Goal: Navigation & Orientation: Understand site structure

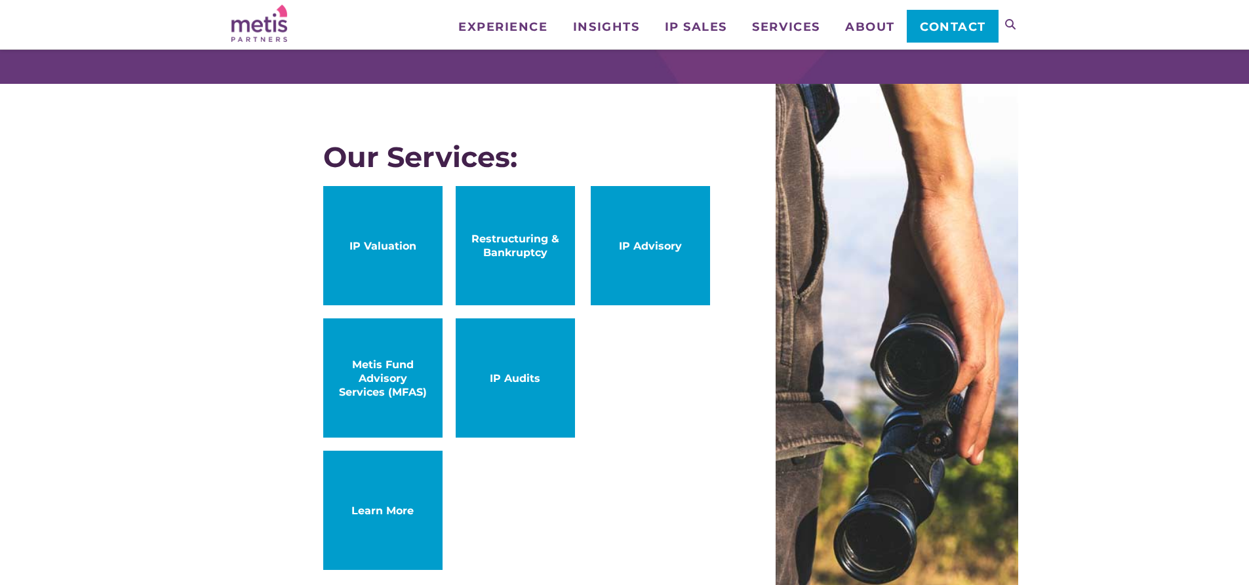
scroll to position [655, 0]
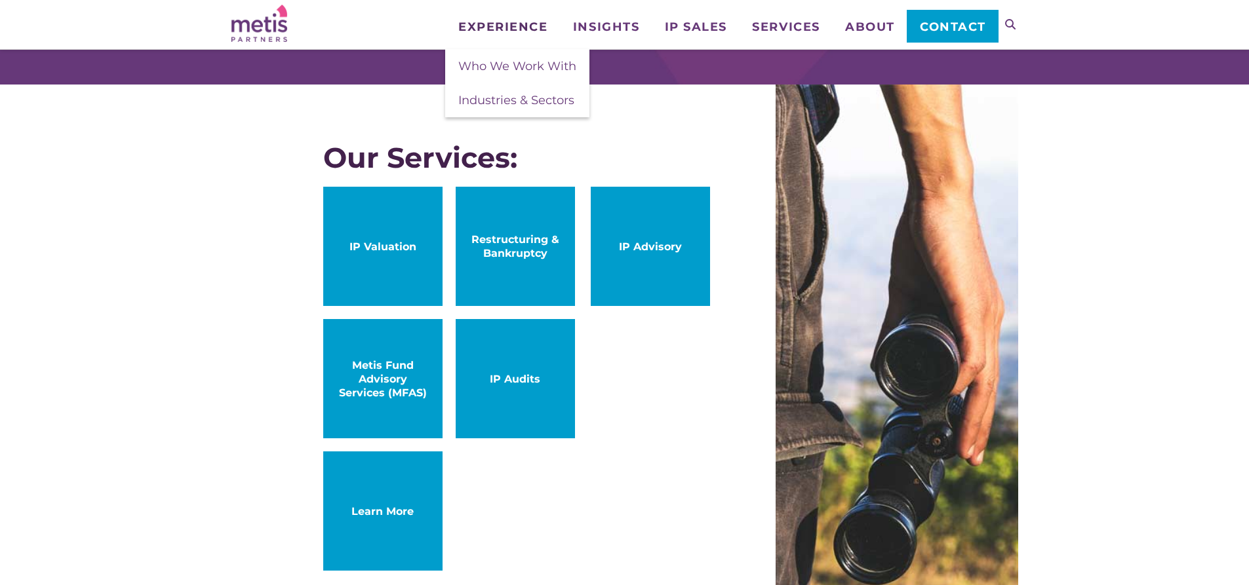
click at [537, 26] on span "Experience" at bounding box center [502, 27] width 89 height 12
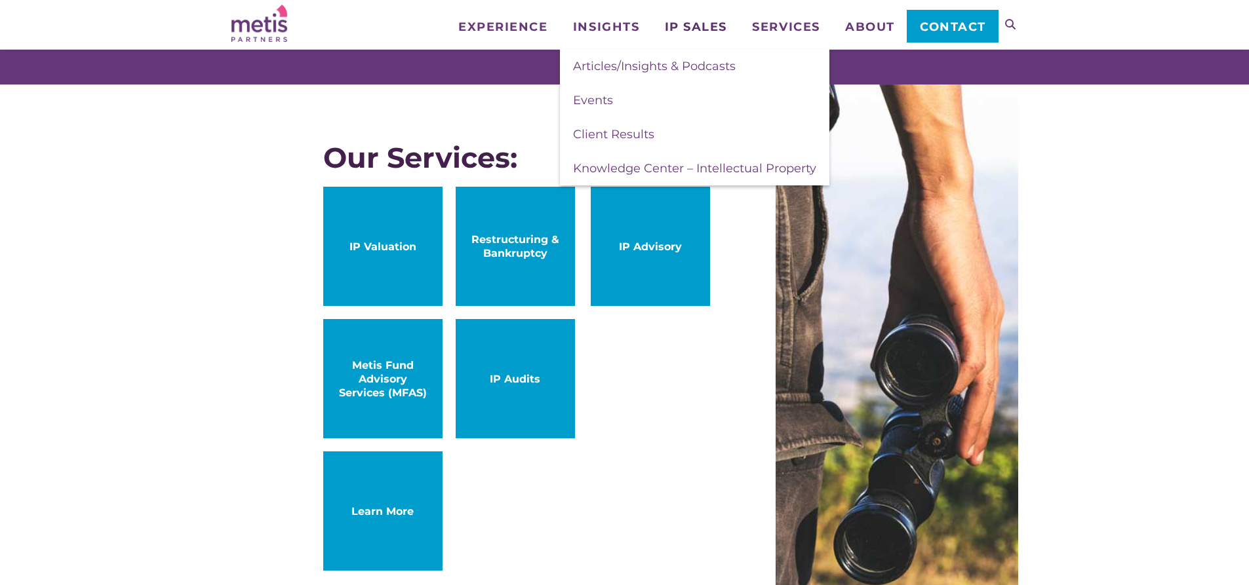
click at [713, 31] on span "IP Sales" at bounding box center [696, 27] width 62 height 12
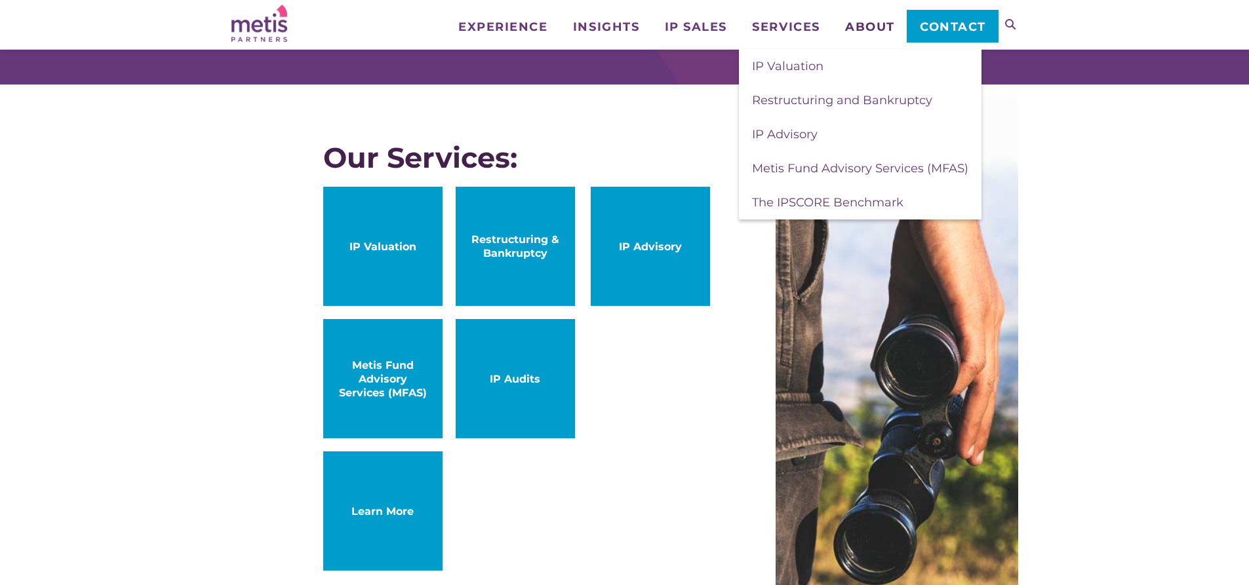
click at [861, 23] on span "About" at bounding box center [870, 27] width 50 height 12
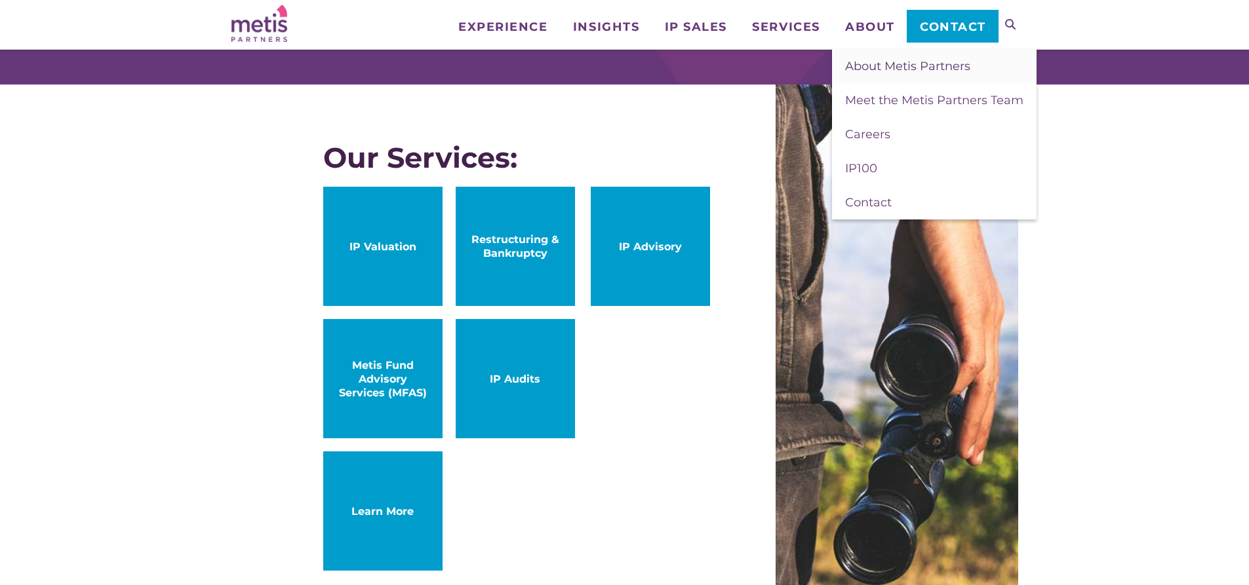
click at [865, 62] on span "About Metis Partners" at bounding box center [907, 66] width 125 height 14
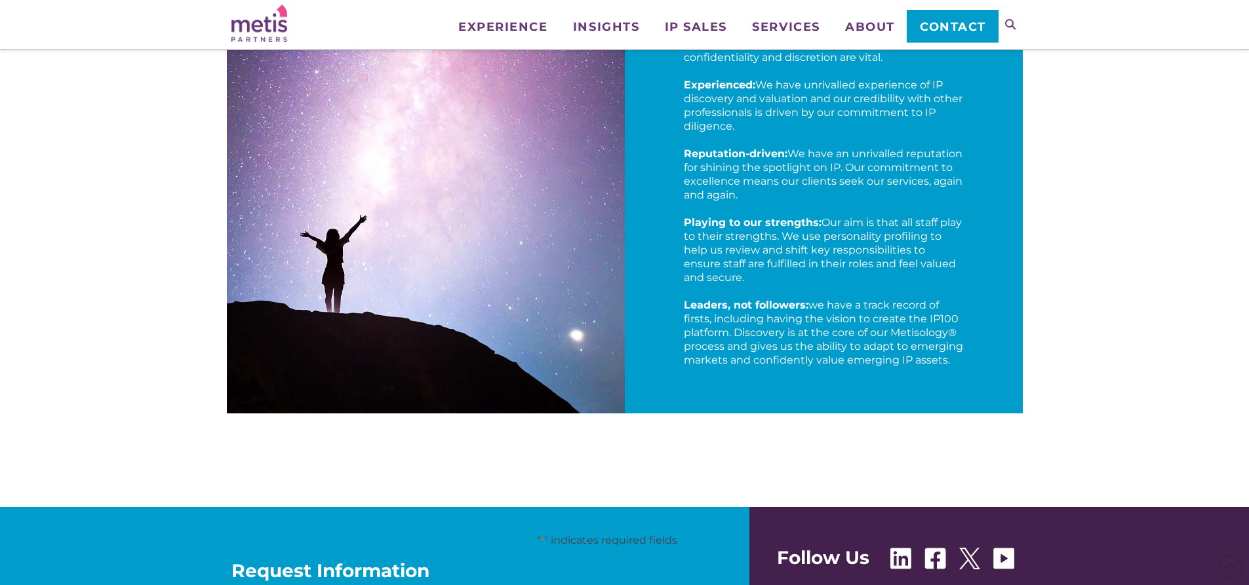
scroll to position [1217, 0]
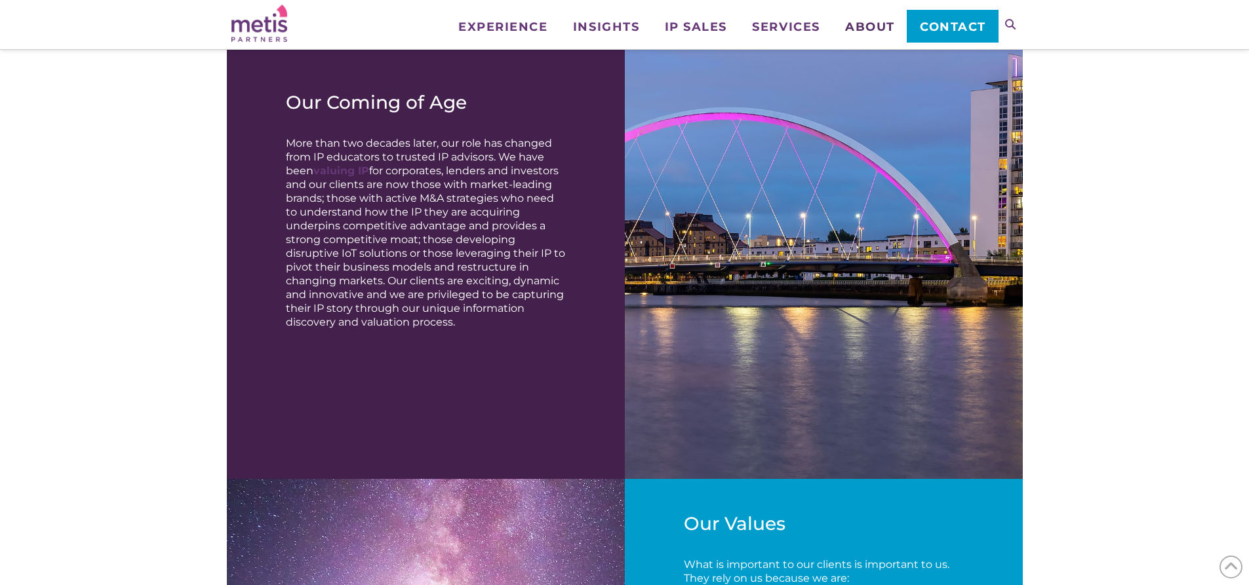
click at [877, 19] on link "About" at bounding box center [869, 16] width 75 height 33
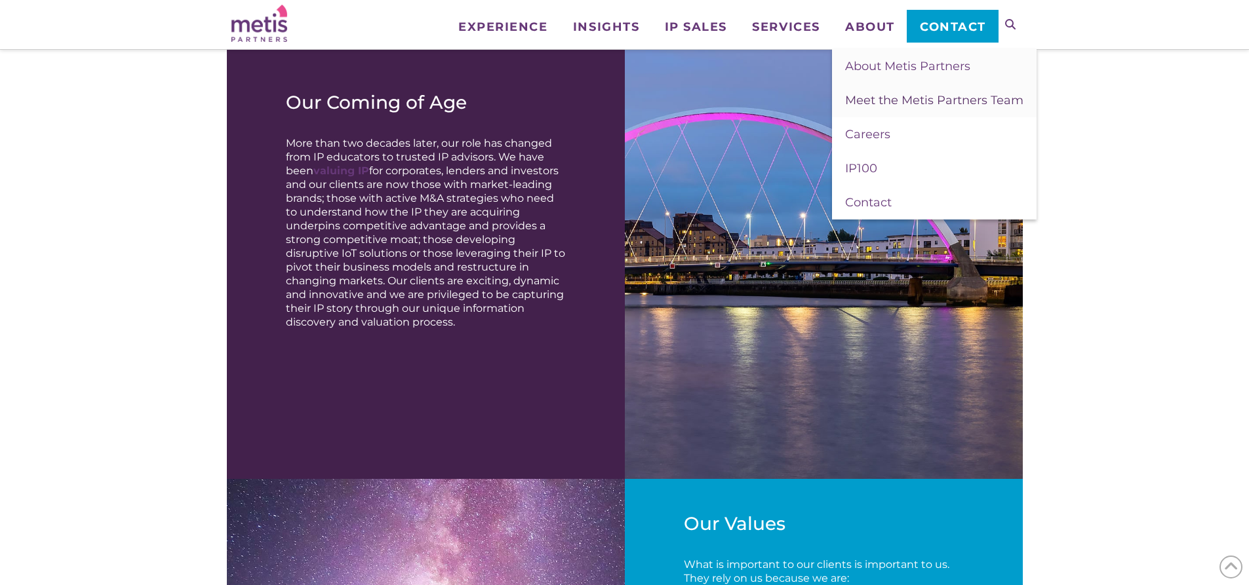
click at [890, 102] on span "Meet the Metis Partners Team" at bounding box center [934, 100] width 178 height 14
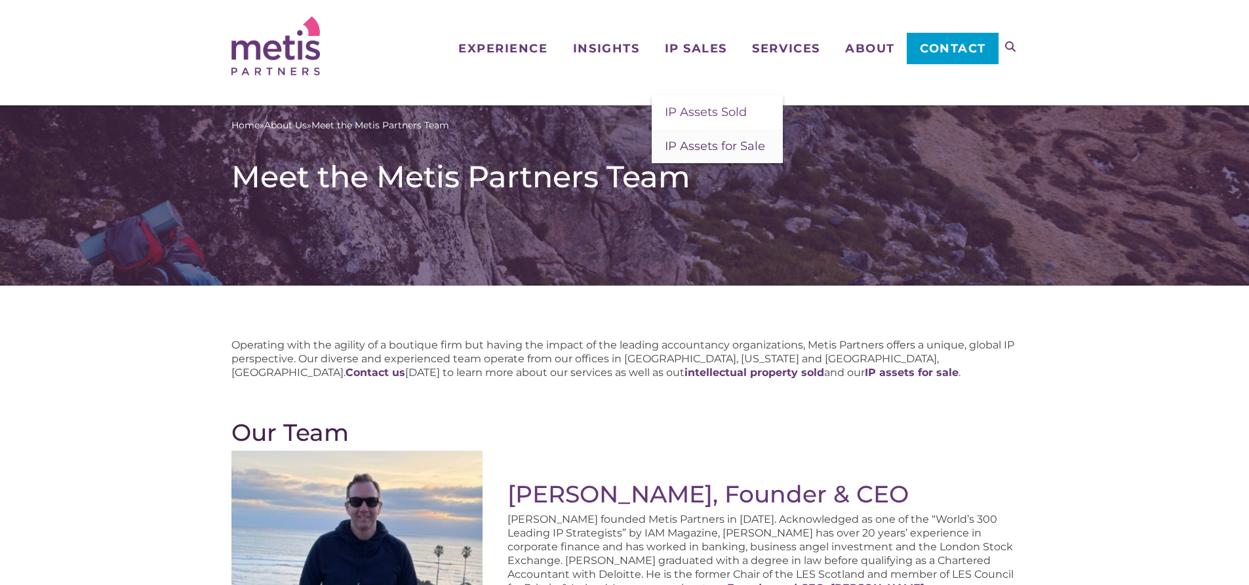
click at [690, 140] on span "IP Assets for Sale" at bounding box center [715, 146] width 100 height 14
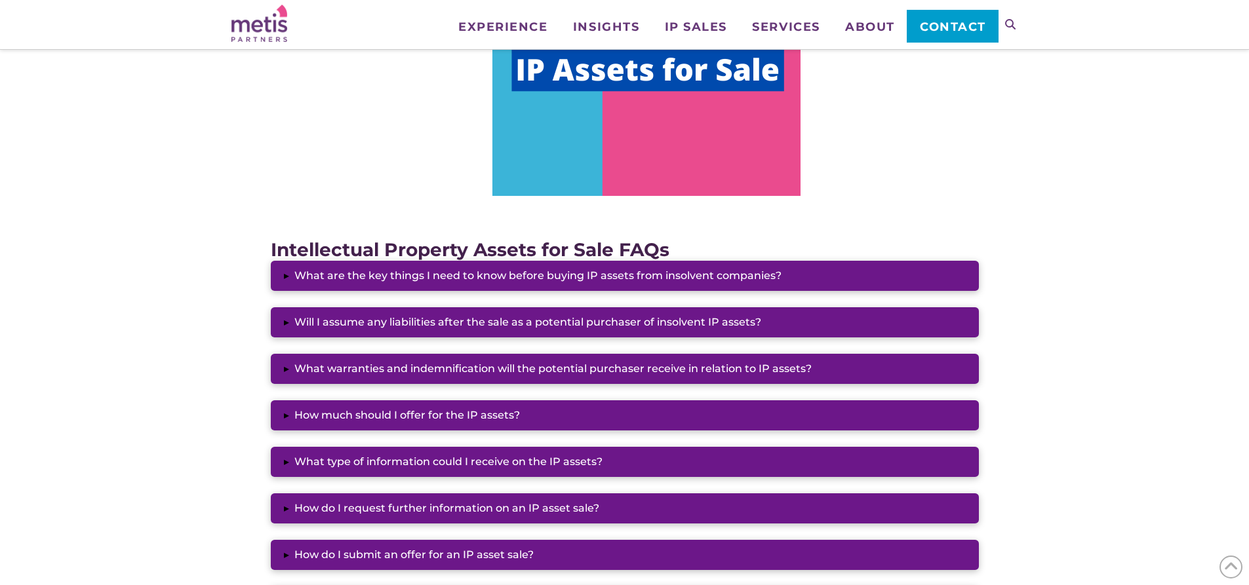
scroll to position [918, 0]
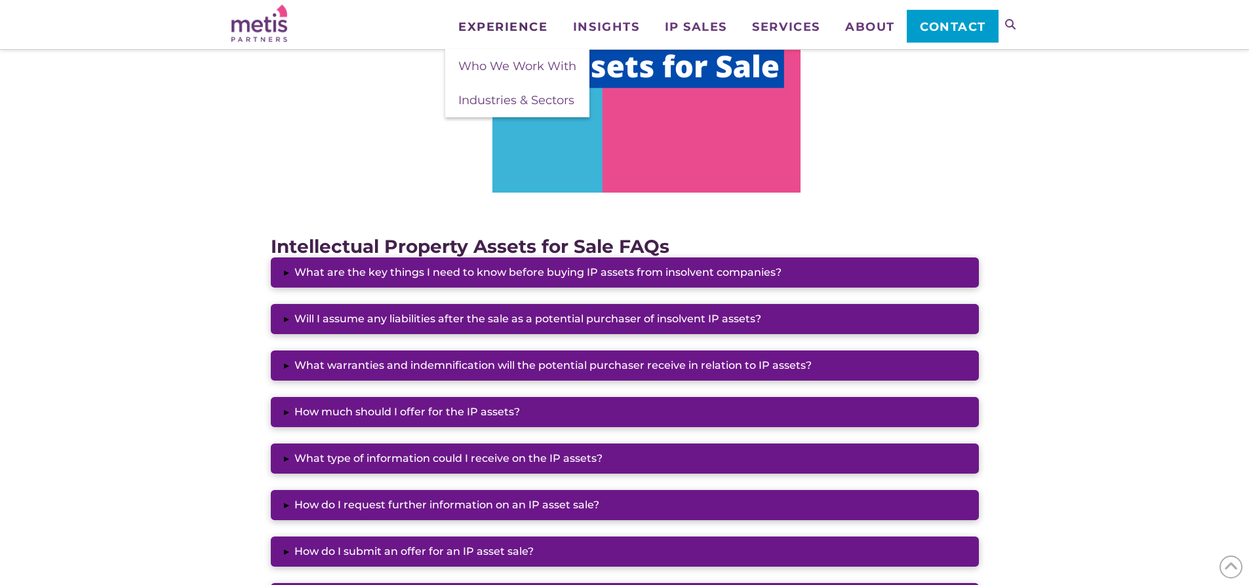
click at [526, 26] on span "Experience" at bounding box center [502, 27] width 89 height 12
click at [520, 56] on link "Who We Work With" at bounding box center [517, 66] width 144 height 34
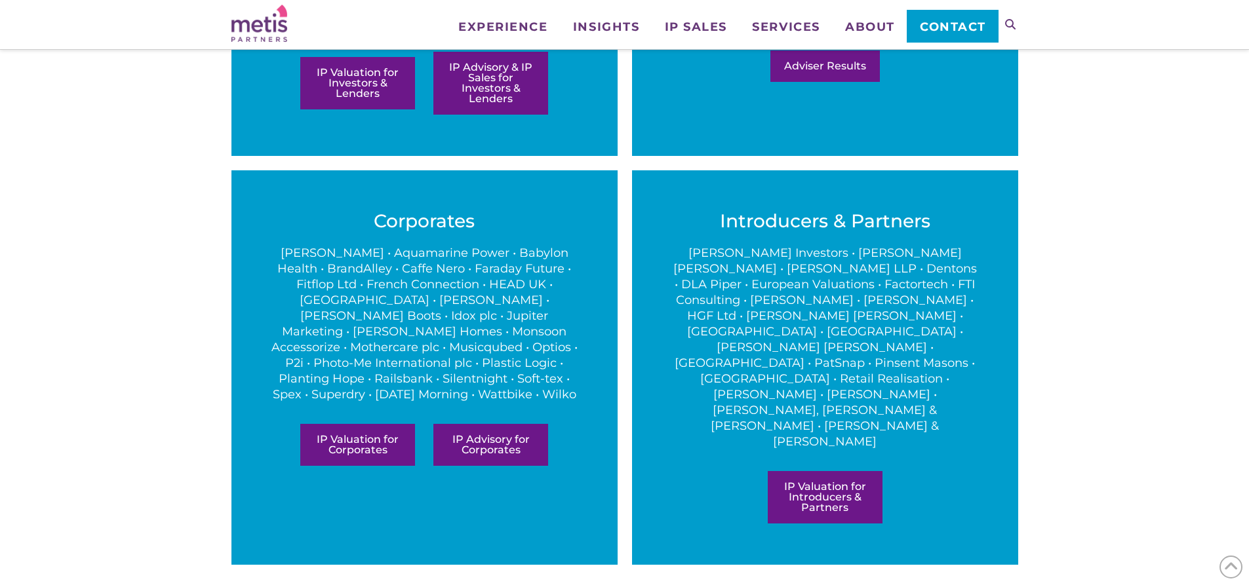
scroll to position [655, 0]
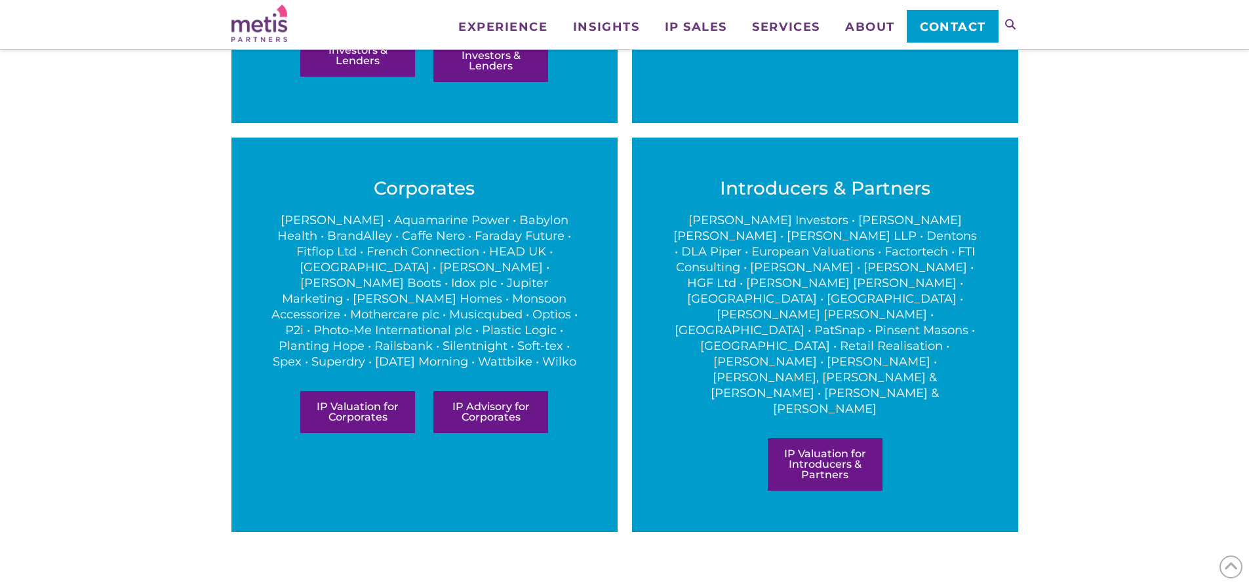
click at [1123, 162] on div "At Metis Partners, we provide the all-important IP insights and narratives surr…" at bounding box center [624, 85] width 1249 height 1120
